Goal: Information Seeking & Learning: Learn about a topic

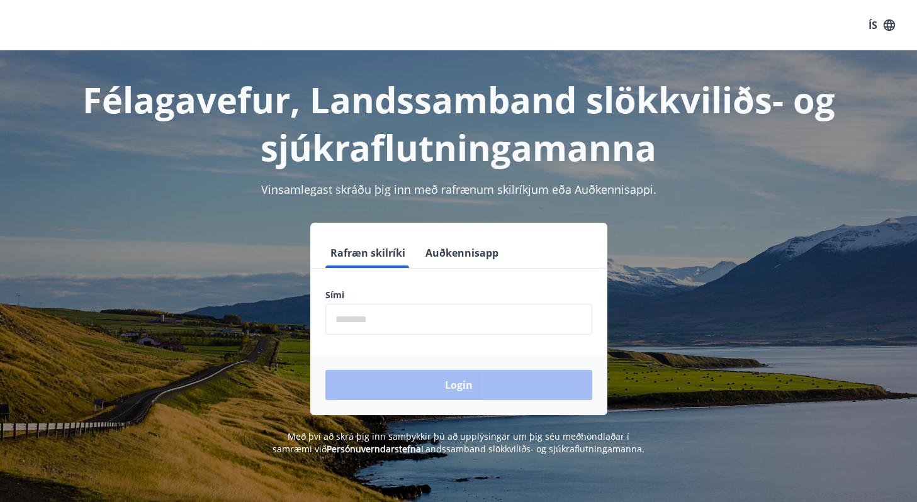
click at [504, 301] on div "Sími ​" at bounding box center [458, 312] width 267 height 46
click at [390, 318] on input "phone" at bounding box center [458, 319] width 267 height 31
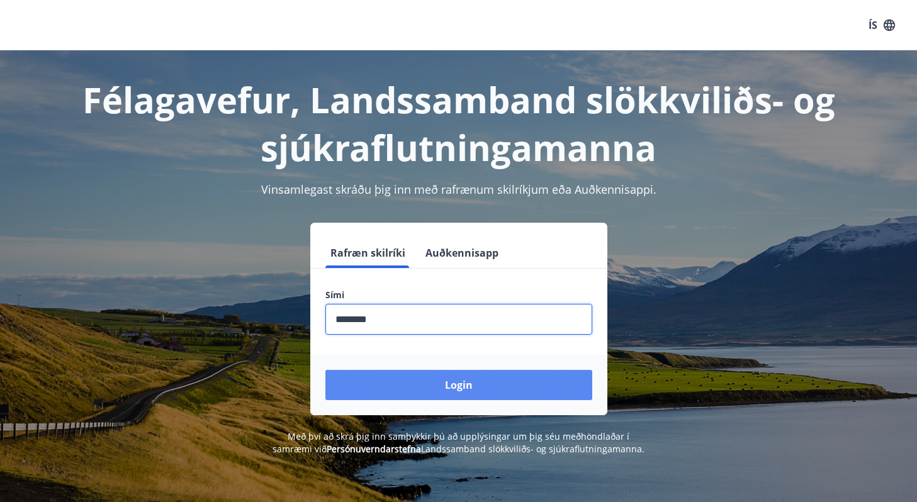
type input "********"
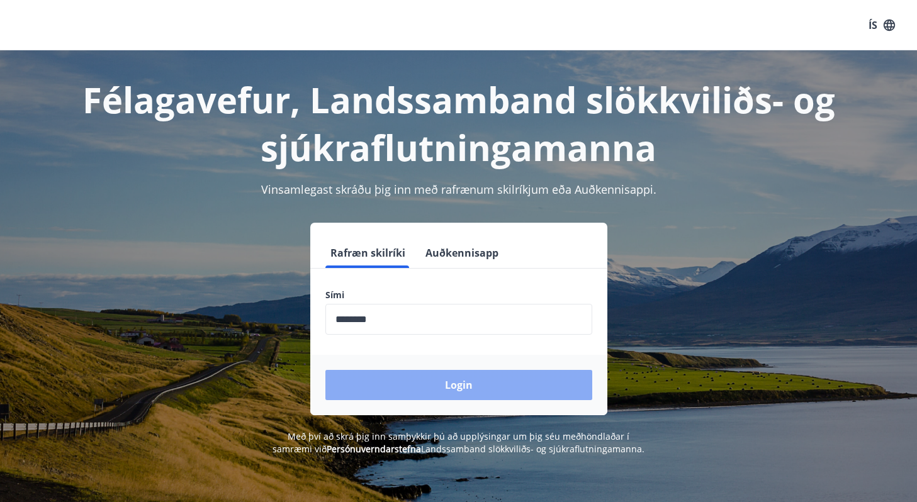
click at [391, 386] on button "Login" at bounding box center [458, 385] width 267 height 30
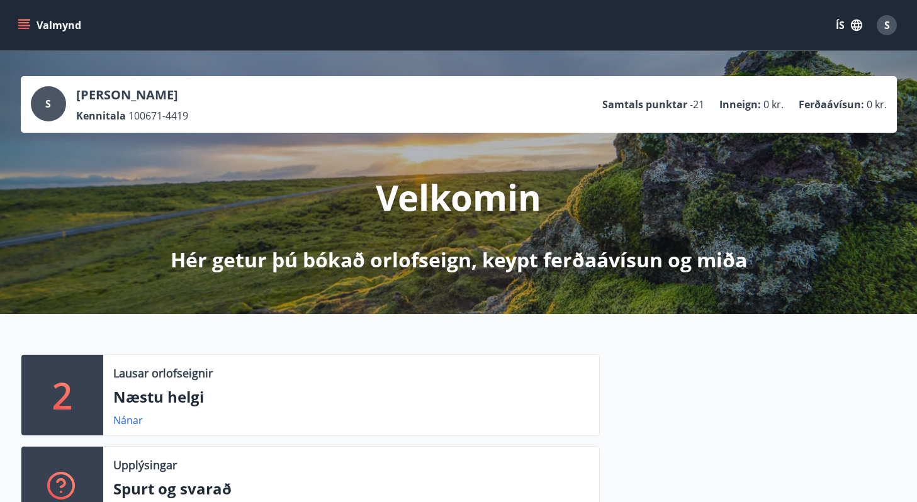
click at [31, 21] on button "Valmynd" at bounding box center [50, 25] width 71 height 23
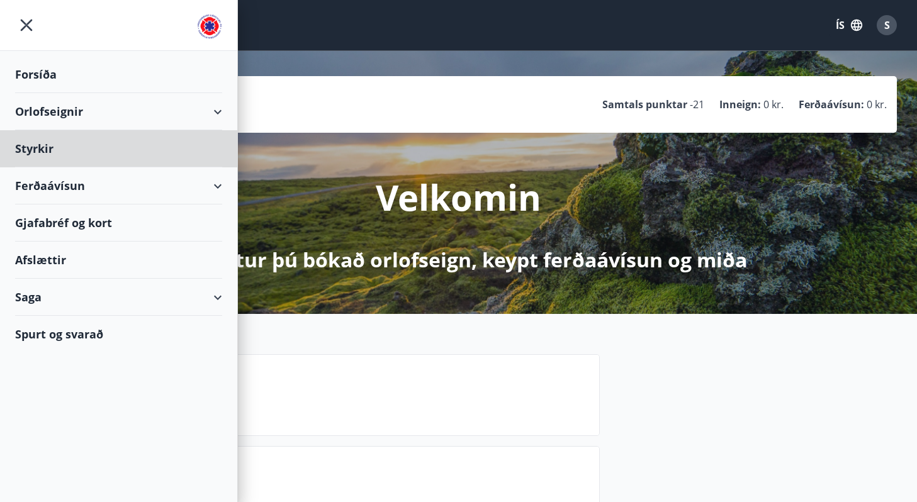
click at [45, 77] on div "Forsíða" at bounding box center [118, 74] width 207 height 37
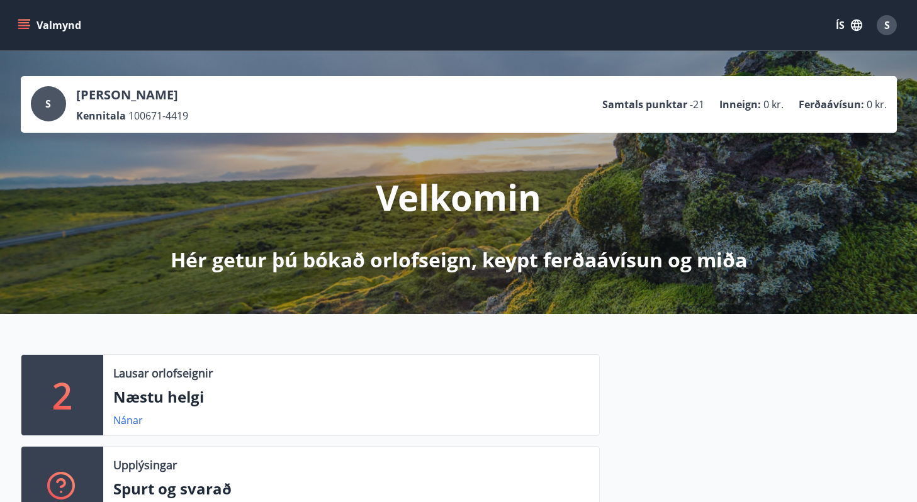
click at [891, 28] on div "S" at bounding box center [887, 25] width 20 height 20
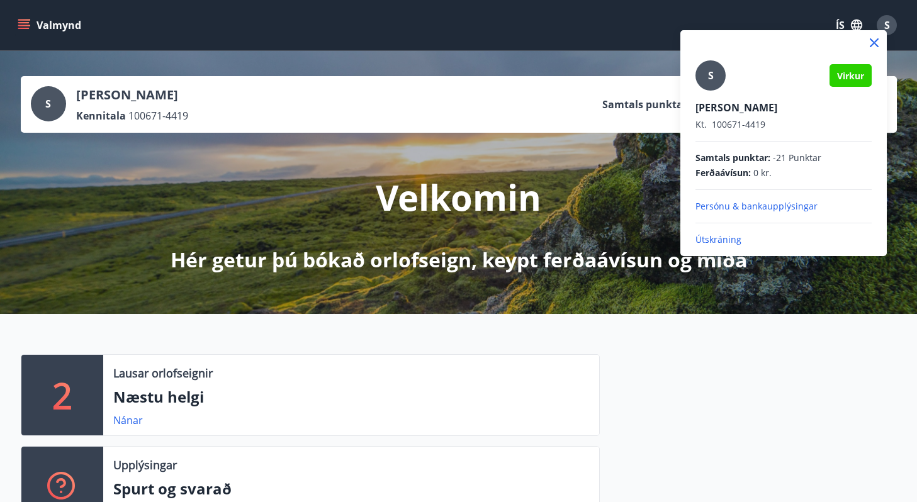
click at [590, 72] on div at bounding box center [458, 251] width 917 height 502
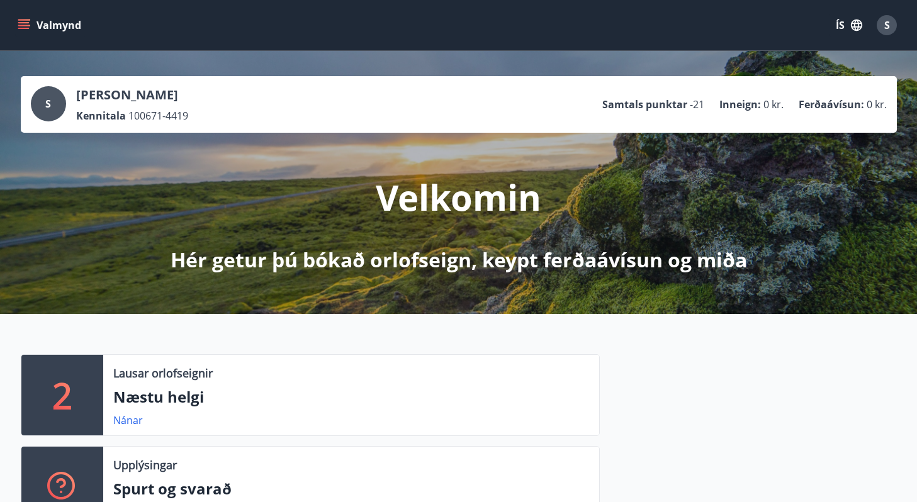
click at [28, 25] on icon "menu" at bounding box center [24, 25] width 13 height 13
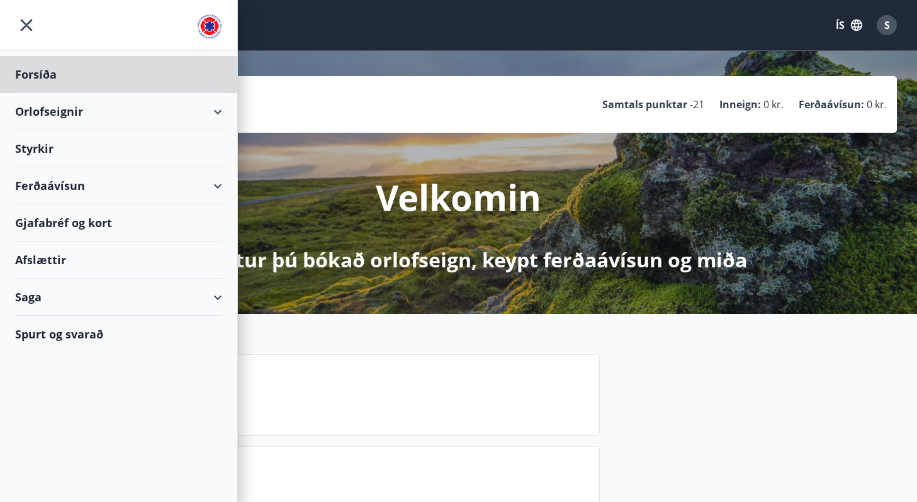
click at [133, 151] on div "Styrkir" at bounding box center [118, 148] width 207 height 37
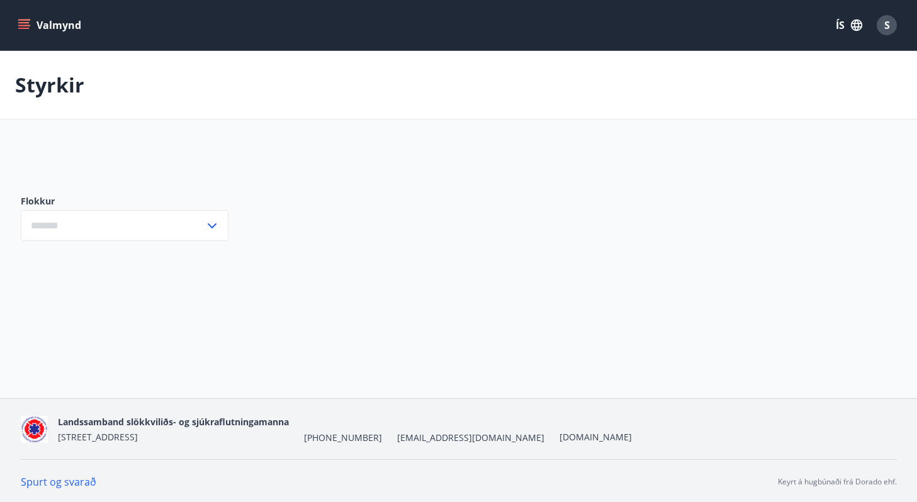
type input "***"
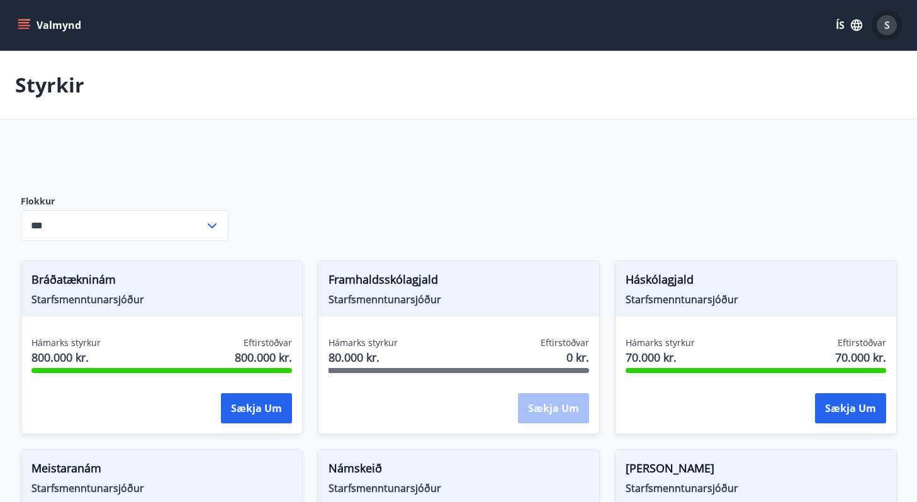
click at [883, 26] on div "S" at bounding box center [887, 25] width 20 height 20
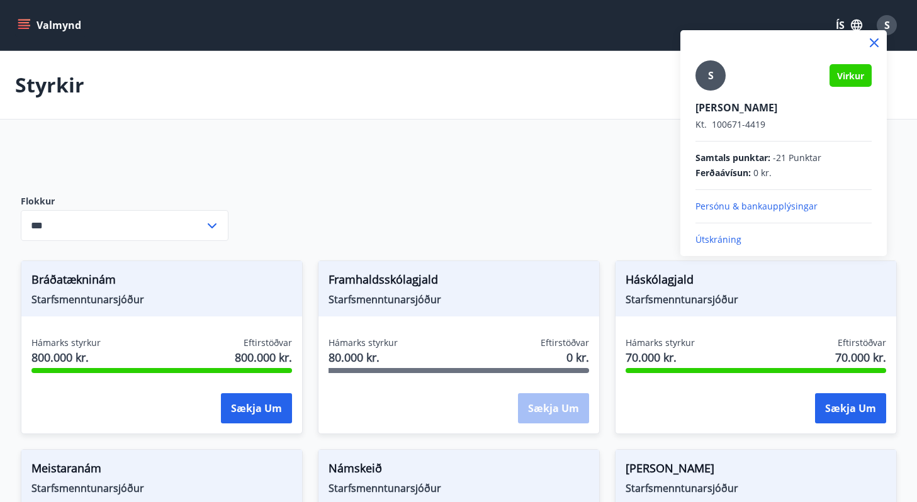
click at [712, 243] on p "Útskráning" at bounding box center [783, 240] width 176 height 13
